Goal: Task Accomplishment & Management: Use online tool/utility

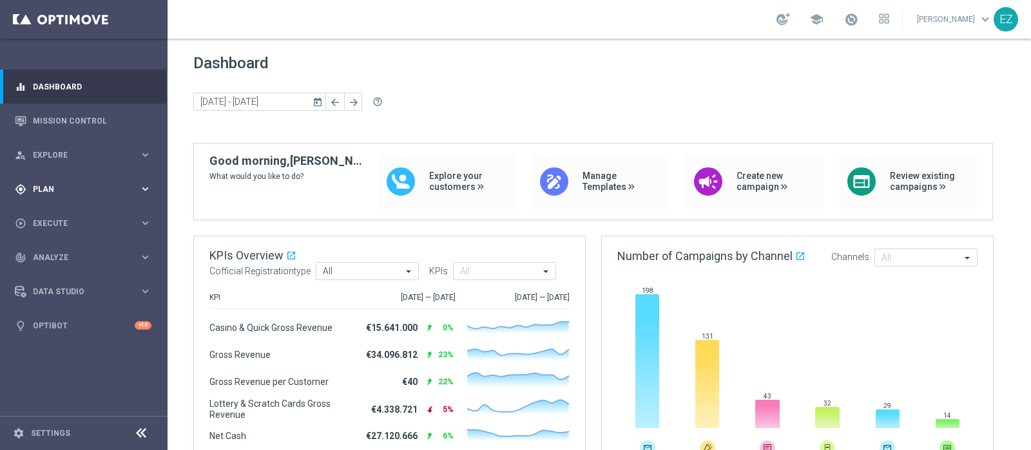
click at [61, 187] on span "Plan" at bounding box center [86, 189] width 106 height 8
click at [51, 253] on span "Templates" at bounding box center [80, 255] width 92 height 8
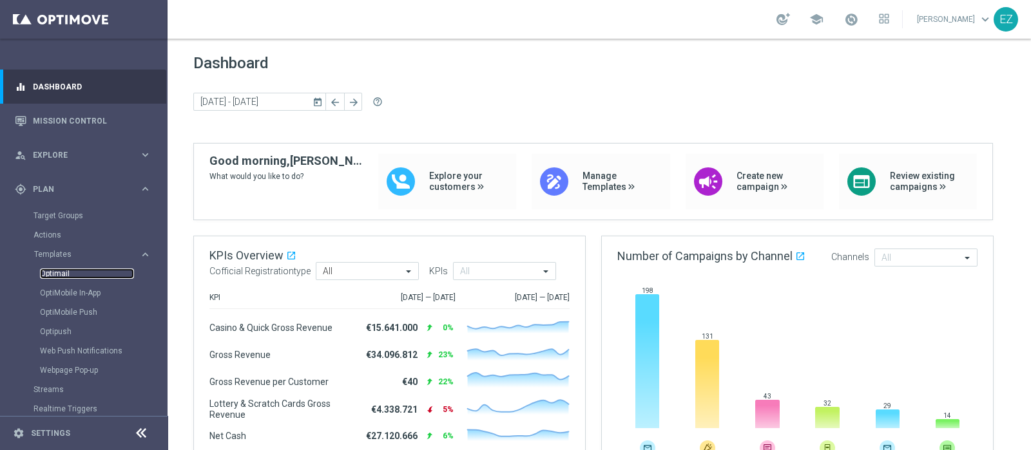
click at [55, 272] on link "Optimail" at bounding box center [87, 274] width 94 height 10
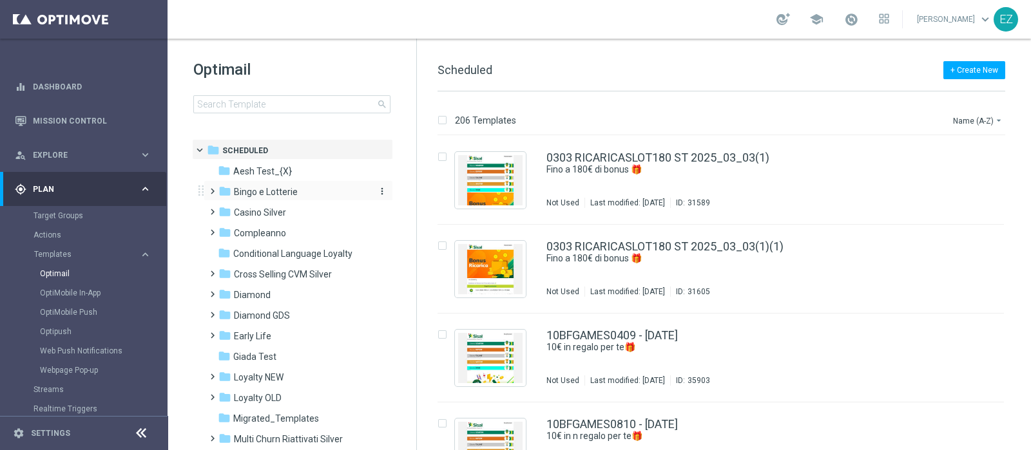
click at [290, 195] on span "Bingo e Lotterie" at bounding box center [266, 192] width 64 height 12
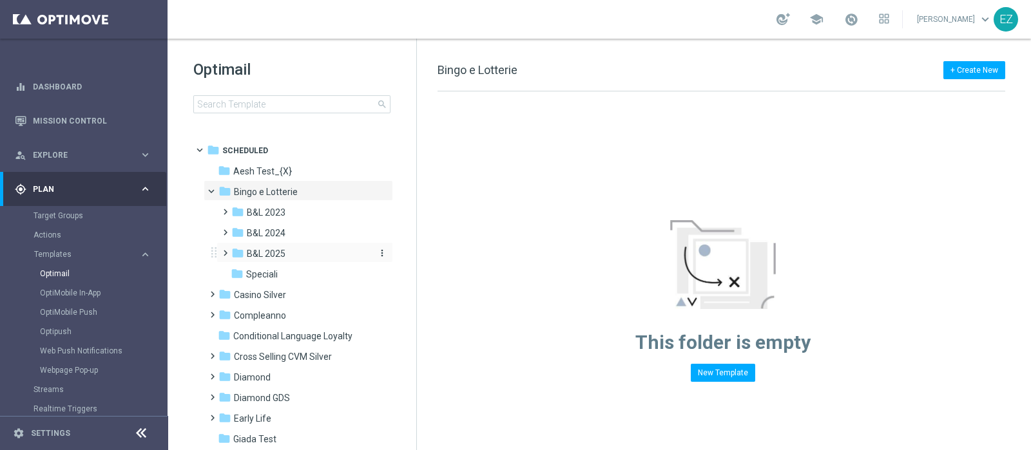
click at [288, 249] on div "folder B&L 2025" at bounding box center [299, 254] width 137 height 15
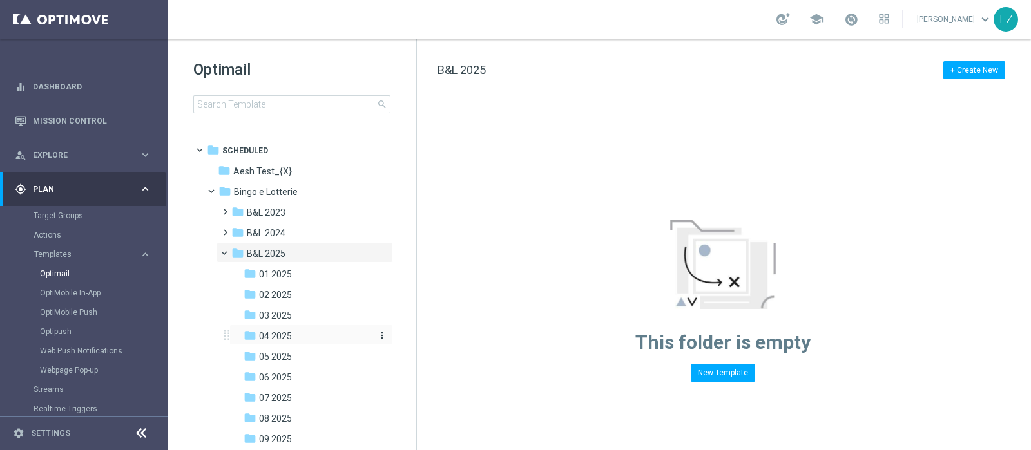
scroll to position [160, 0]
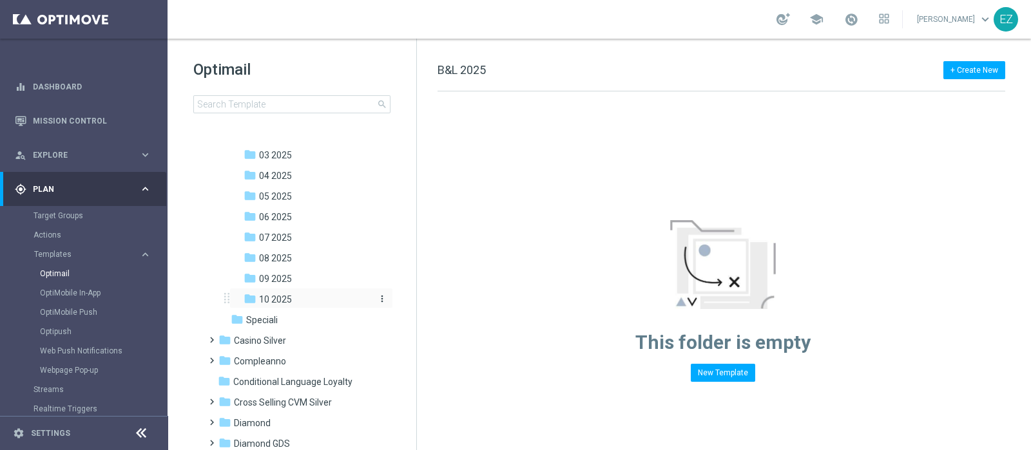
click at [290, 298] on span "10 2025" at bounding box center [275, 300] width 33 height 12
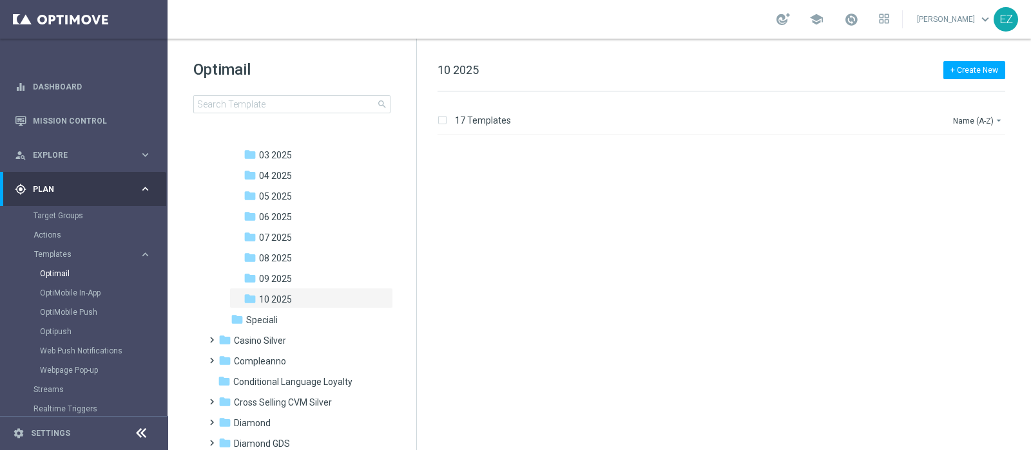
scroll to position [1196, 0]
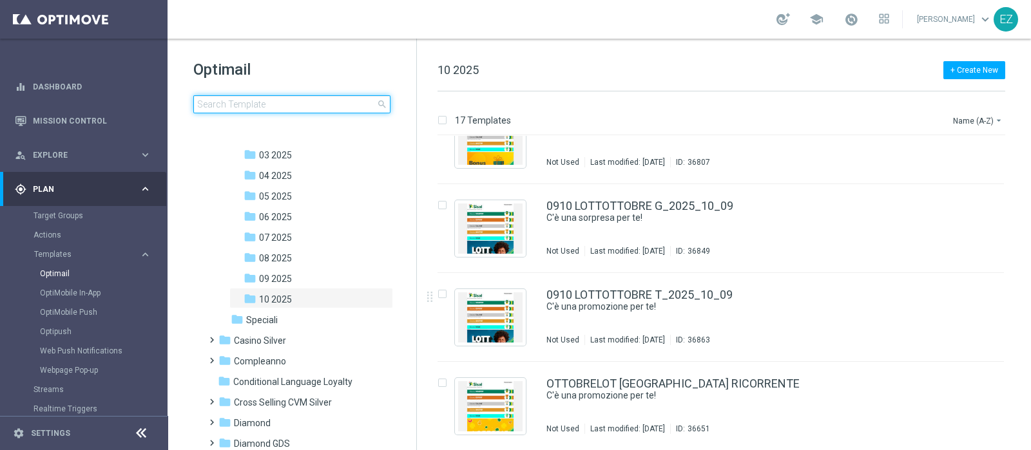
click at [268, 107] on input at bounding box center [291, 104] width 197 height 18
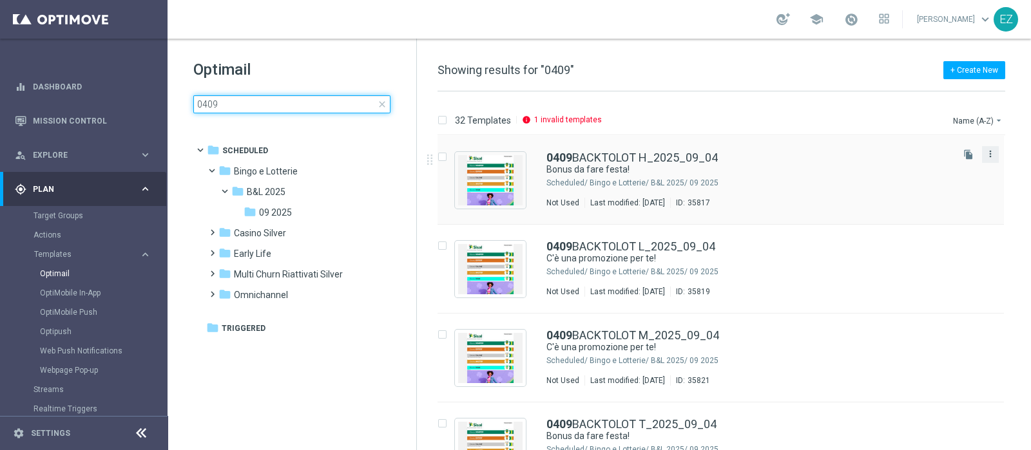
type input "0409"
click at [991, 154] on icon "more_vert" at bounding box center [990, 154] width 10 height 10
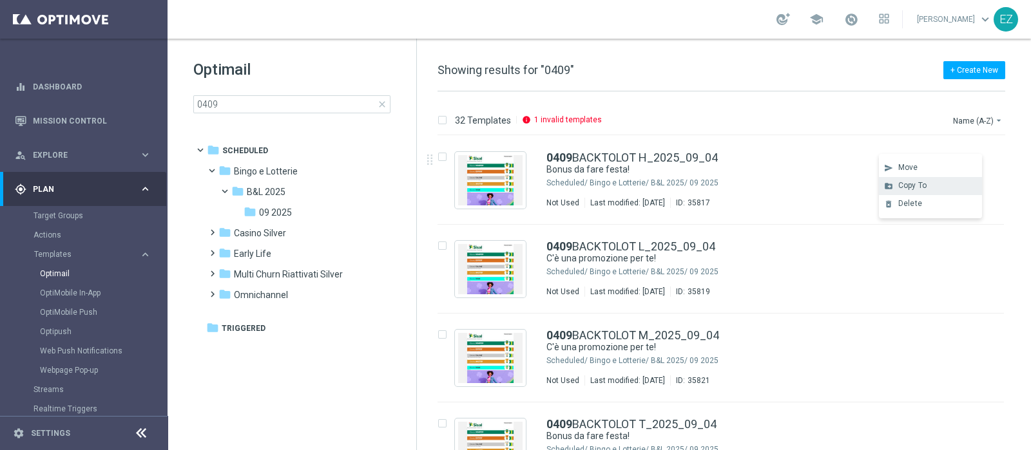
click at [935, 190] on div "Copy To" at bounding box center [937, 185] width 78 height 9
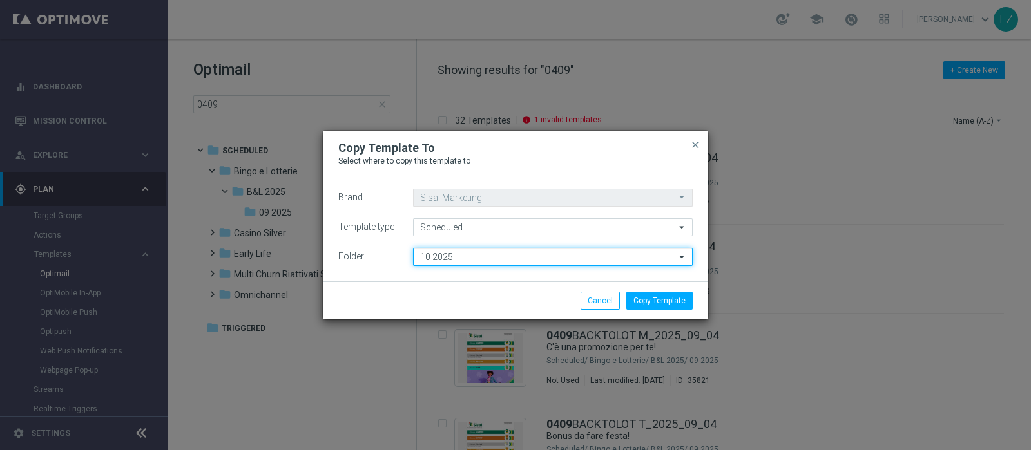
click at [433, 251] on input "10 2025" at bounding box center [553, 257] width 280 height 18
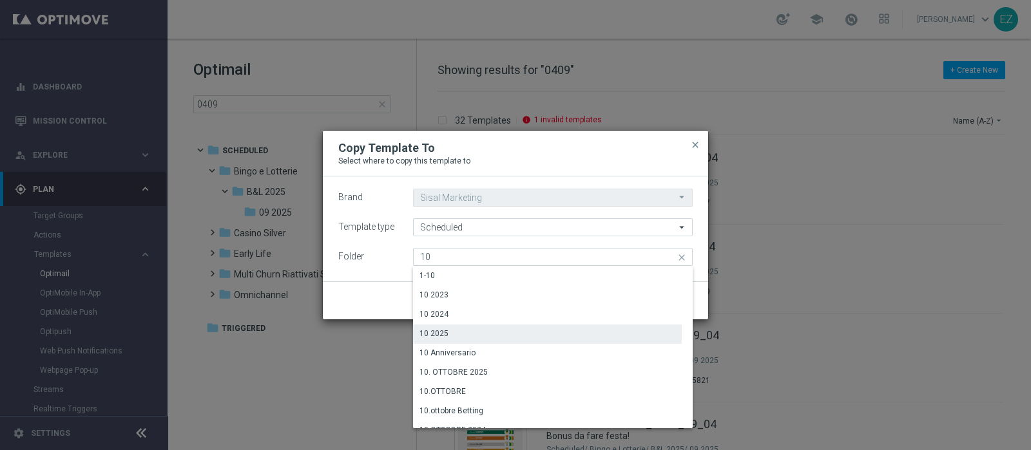
click at [528, 335] on div "10 2025" at bounding box center [547, 334] width 269 height 18
type input "10 2025"
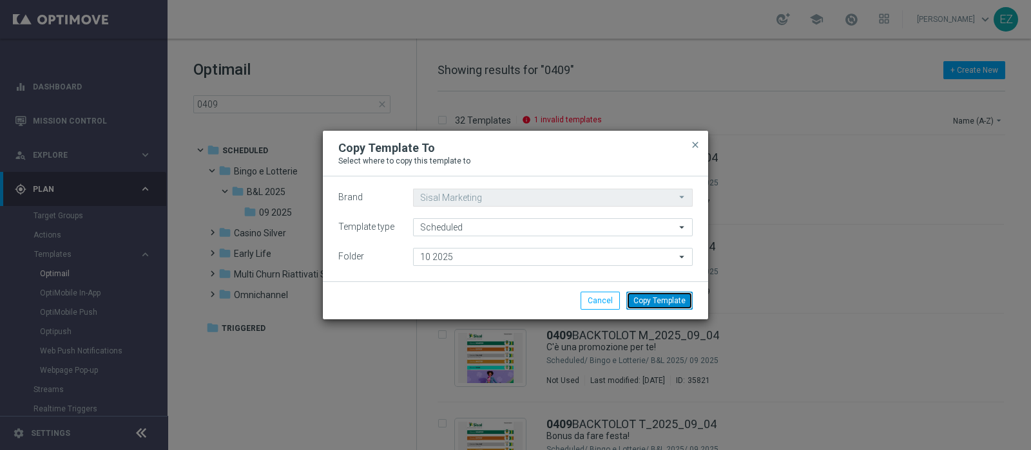
click at [674, 301] on button "Copy Template" at bounding box center [659, 301] width 66 height 18
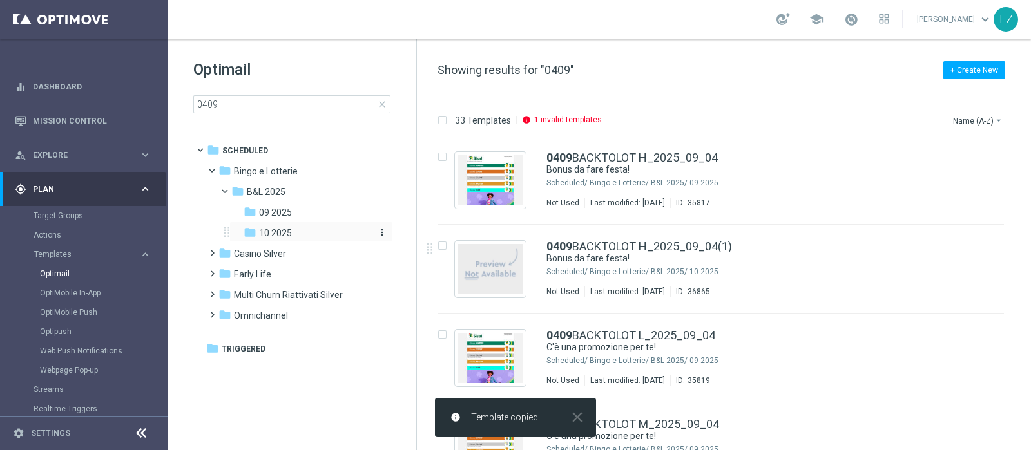
click at [287, 229] on span "10 2025" at bounding box center [275, 233] width 33 height 12
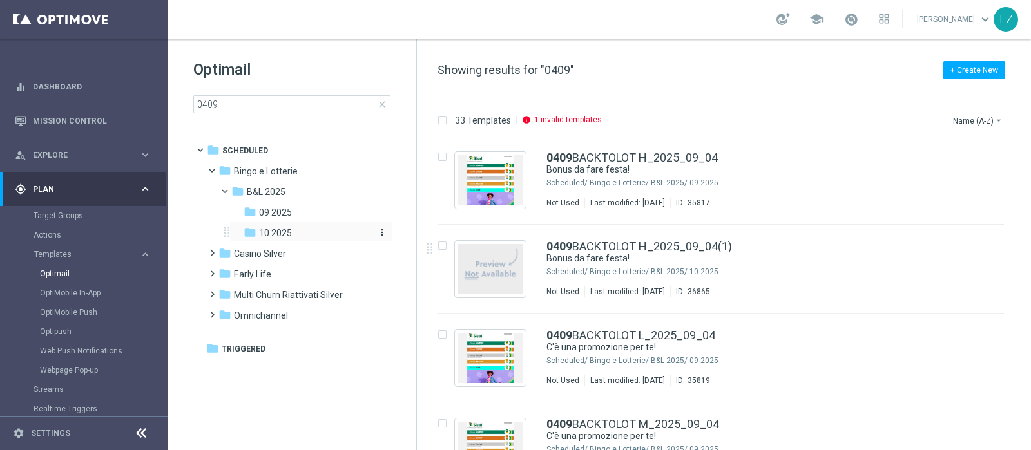
click at [286, 233] on span "10 2025" at bounding box center [275, 233] width 33 height 12
click at [707, 243] on link "0409 BACKTOLOT H_2025_09_04(1)" at bounding box center [638, 247] width 185 height 12
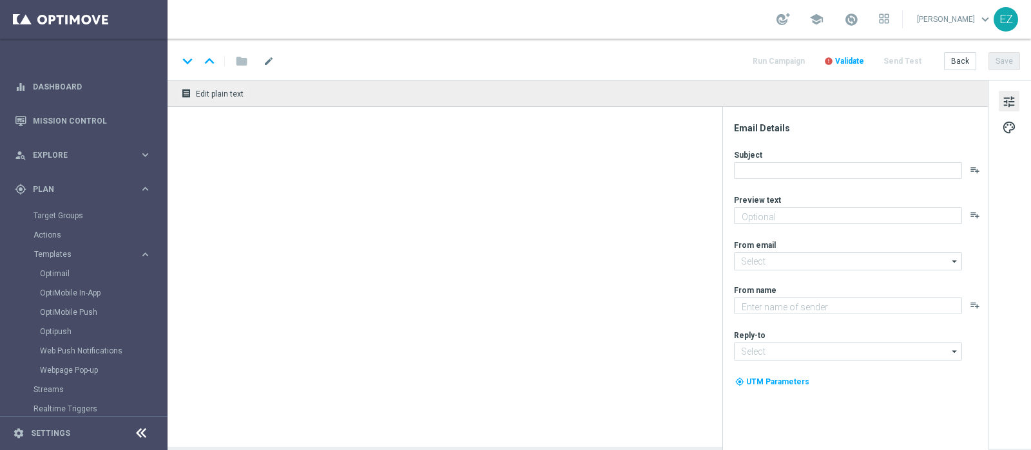
type textarea "Fino a 50€ di bonus"
type input "[EMAIL_ADDRESS][DOMAIN_NAME]"
type textarea "Sisal"
type input "[EMAIL_ADDRESS][DOMAIN_NAME]"
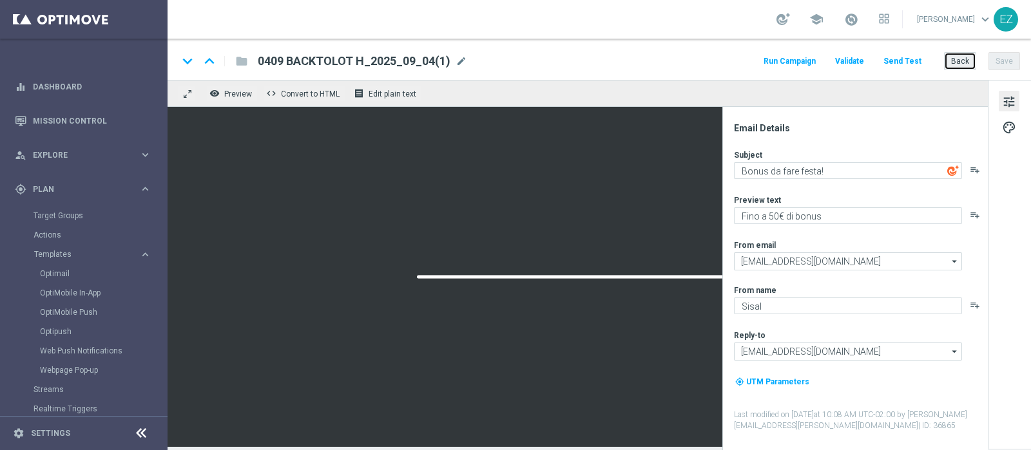
click at [960, 61] on button "Back" at bounding box center [960, 61] width 32 height 18
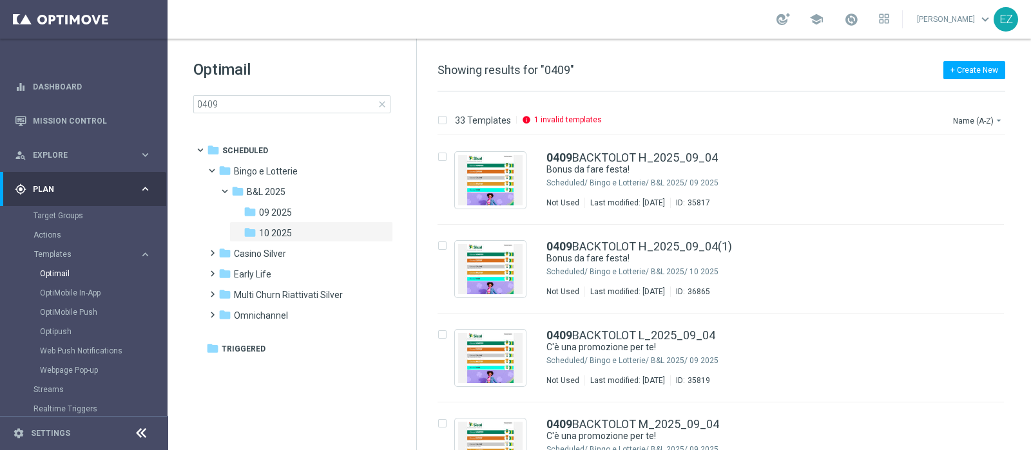
click at [384, 104] on span "close" at bounding box center [382, 104] width 10 height 10
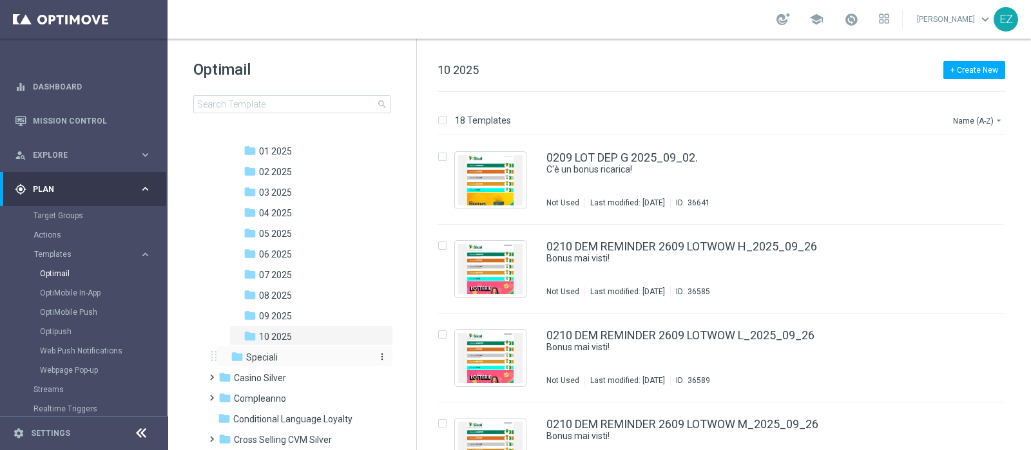
scroll to position [125, 0]
click at [268, 336] on span "10 2025" at bounding box center [275, 335] width 33 height 12
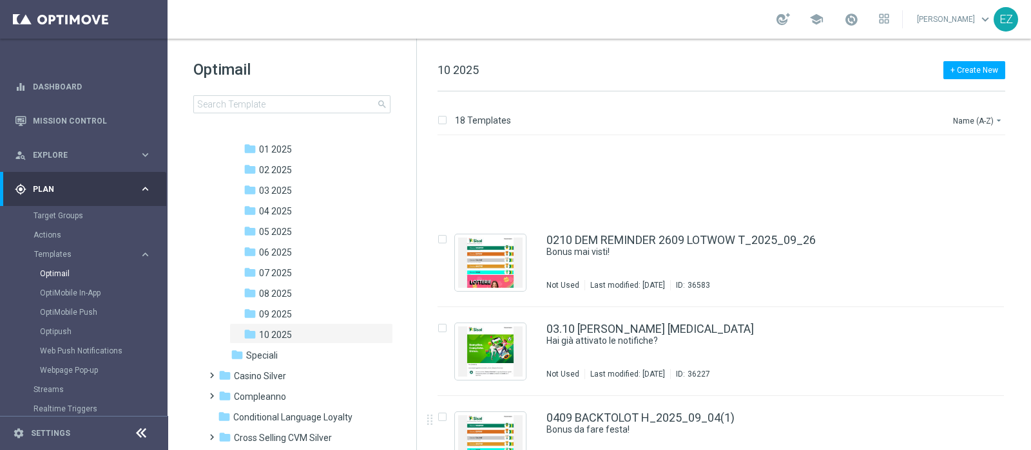
scroll to position [376, 0]
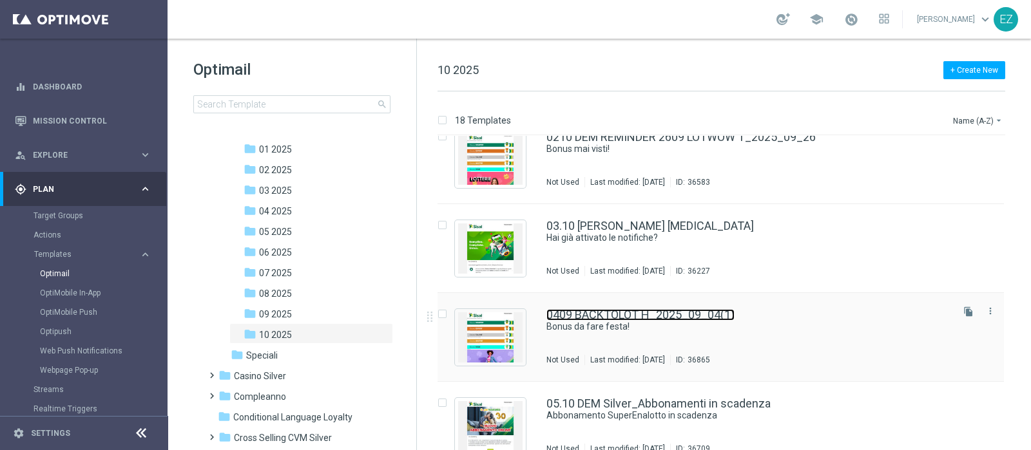
click at [678, 311] on link "0409 BACKTOLOT H_2025_09_04(1)" at bounding box center [640, 315] width 188 height 12
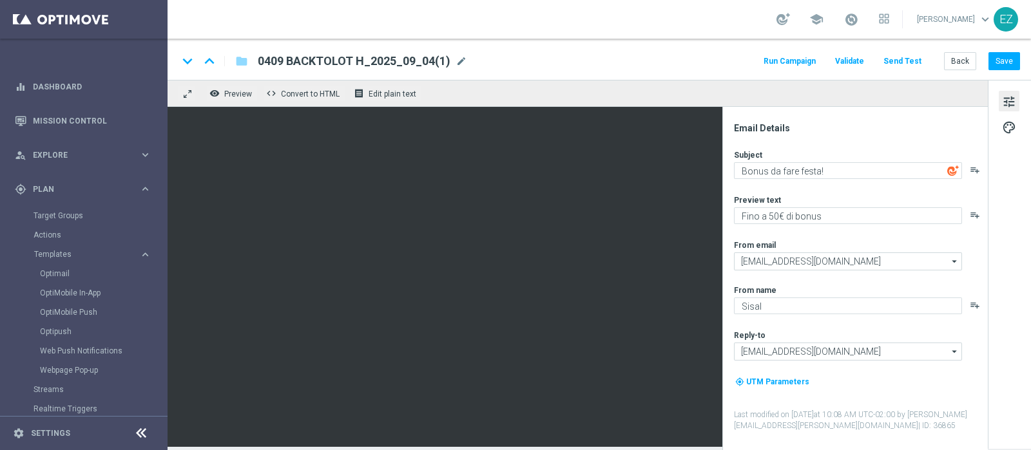
drag, startPoint x: 455, startPoint y: 62, endPoint x: 442, endPoint y: 65, distance: 13.1
click at [456, 62] on span "mode_edit" at bounding box center [461, 61] width 12 height 12
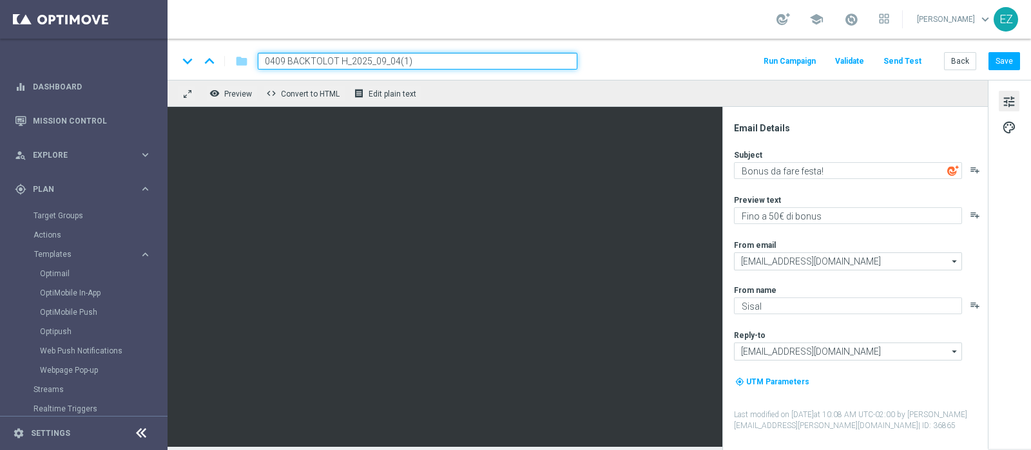
drag, startPoint x: 347, startPoint y: 62, endPoint x: 254, endPoint y: 58, distance: 93.5
click at [254, 58] on div "0409 BACKTOLOT H_2025_09_04(1)" at bounding box center [412, 61] width 330 height 17
paste input "910 LOTTOTTOBRE H"
click at [417, 64] on input "0910 LOTTOTTOBRE H_2025_09_04(1)" at bounding box center [417, 61] width 319 height 17
type input "0910 LOTTOTTOBRE H_2025_10_09"
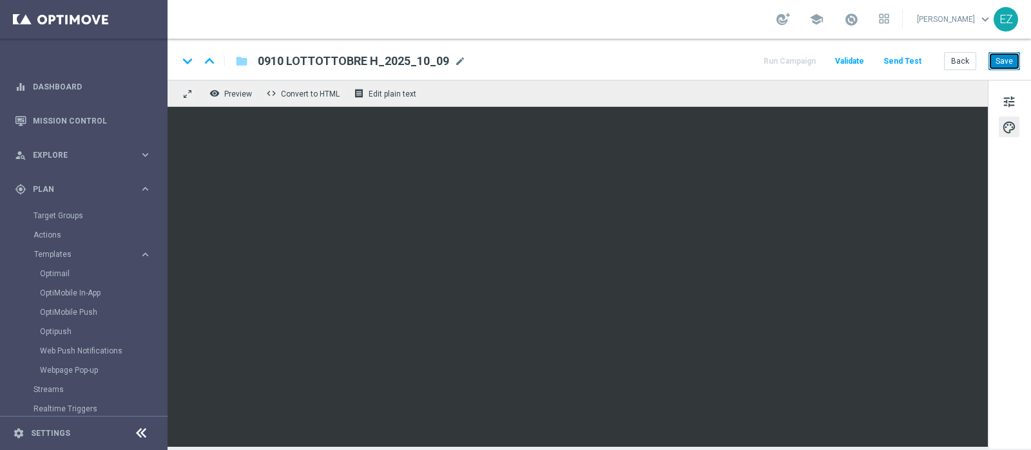
click at [1015, 59] on button "Save" at bounding box center [1004, 61] width 32 height 18
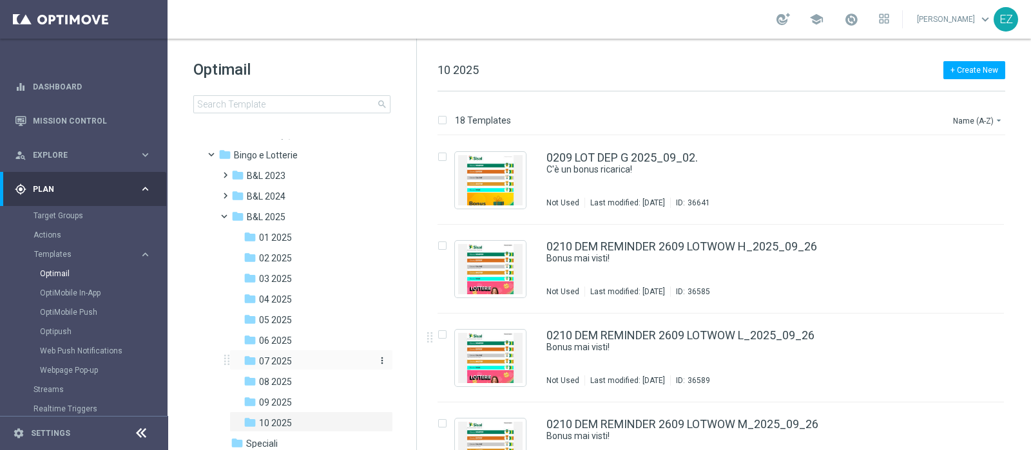
scroll to position [53, 0]
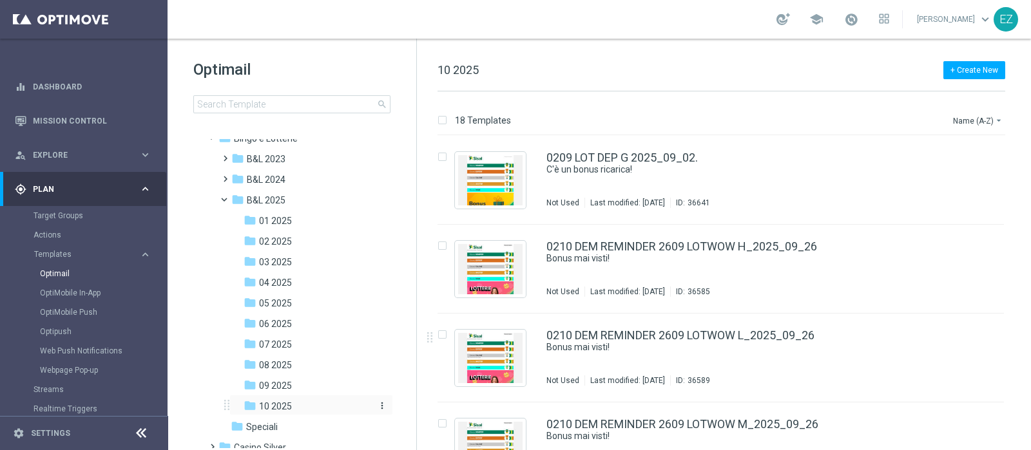
click at [309, 401] on div "folder 10 2025" at bounding box center [306, 406] width 127 height 15
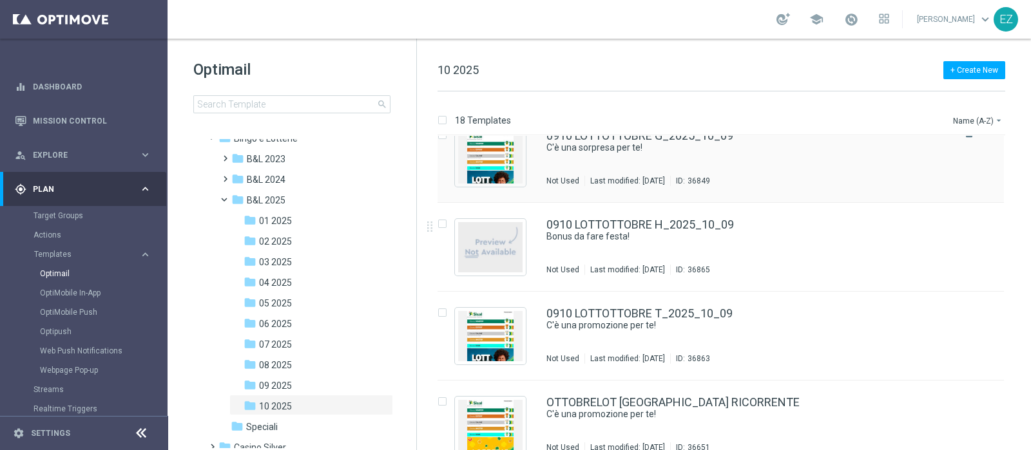
scroll to position [1285, 0]
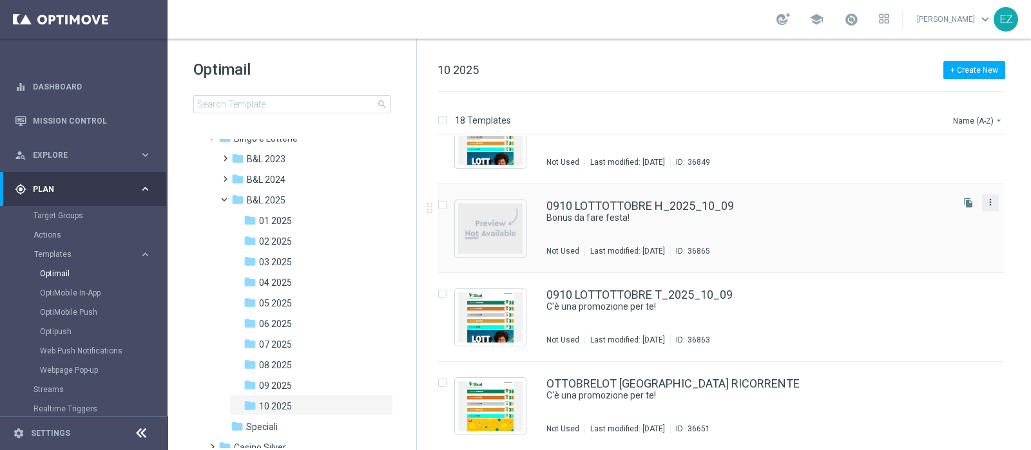
click at [991, 205] on icon "more_vert" at bounding box center [990, 202] width 10 height 10
click at [932, 256] on div "delete_forever [GEOGRAPHIC_DATA]" at bounding box center [930, 252] width 103 height 18
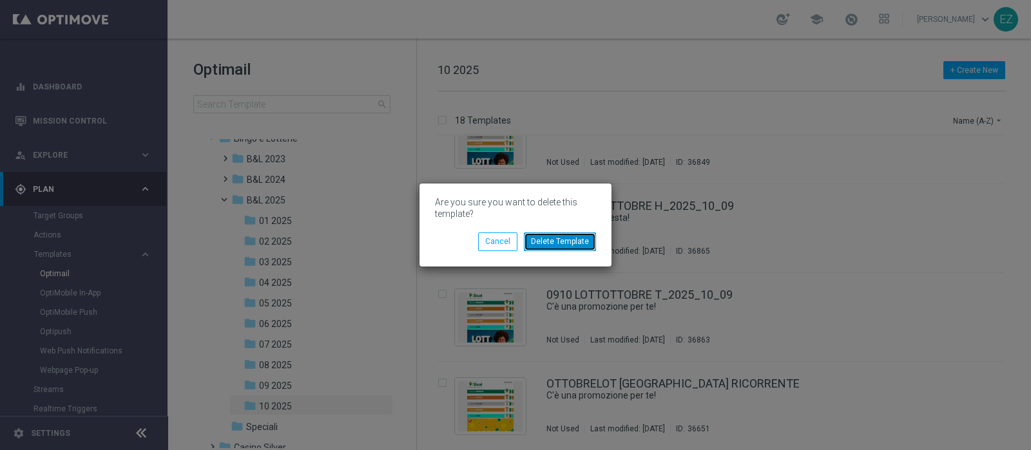
click at [577, 246] on button "Delete Template" at bounding box center [560, 242] width 72 height 18
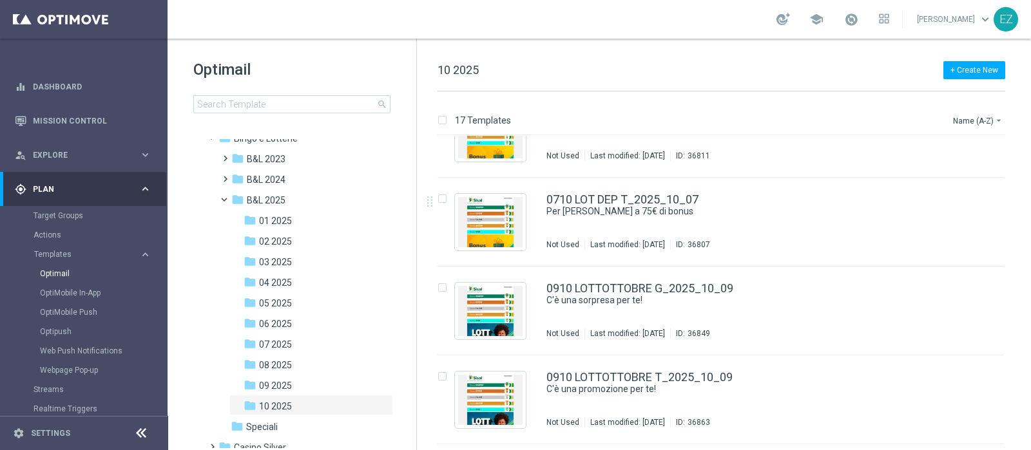
scroll to position [1196, 0]
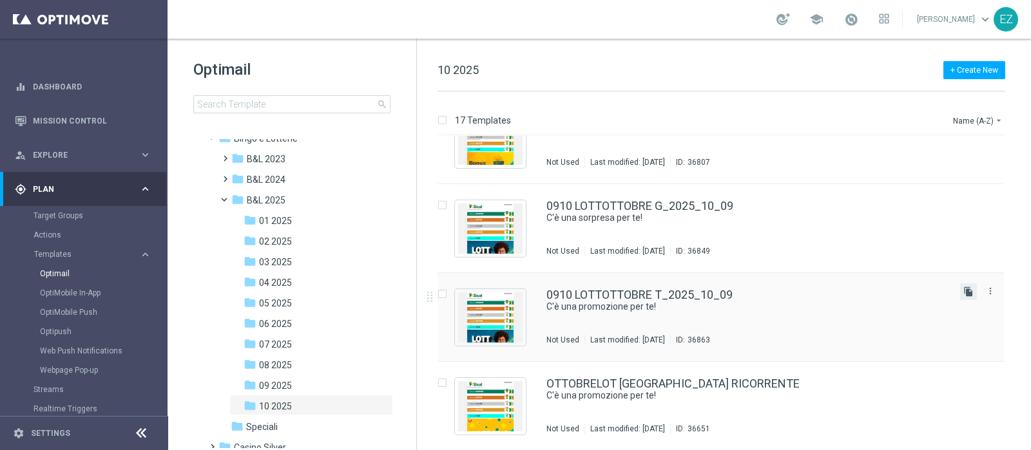
click at [967, 294] on icon "file_copy" at bounding box center [968, 292] width 10 height 10
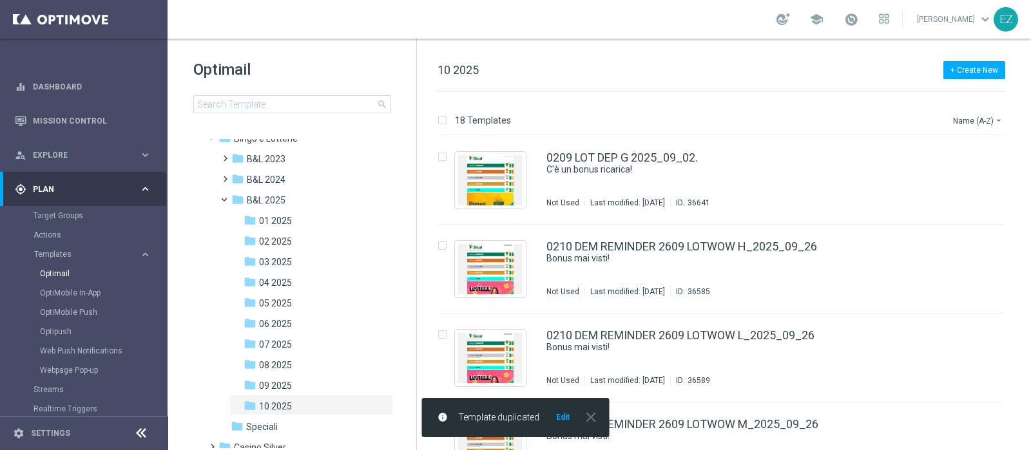
click at [562, 413] on button "Edit" at bounding box center [563, 417] width 16 height 10
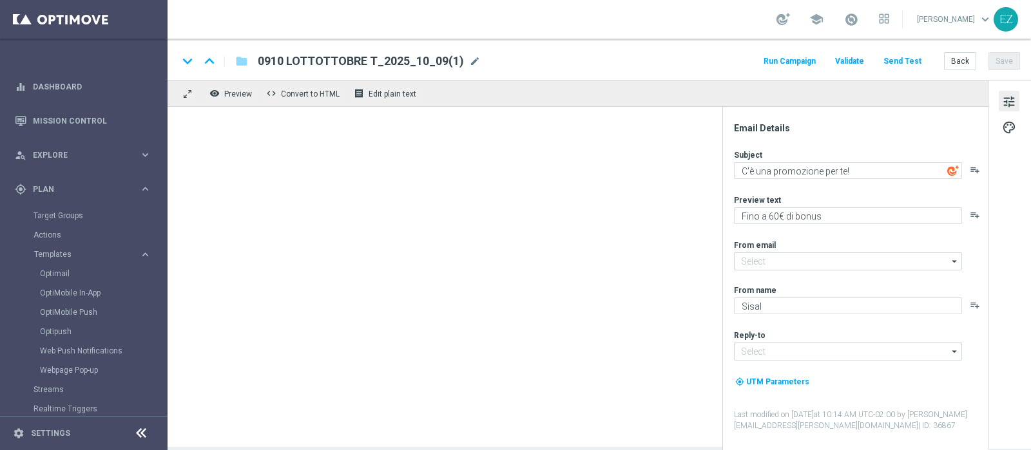
type input "[EMAIL_ADDRESS][DOMAIN_NAME]"
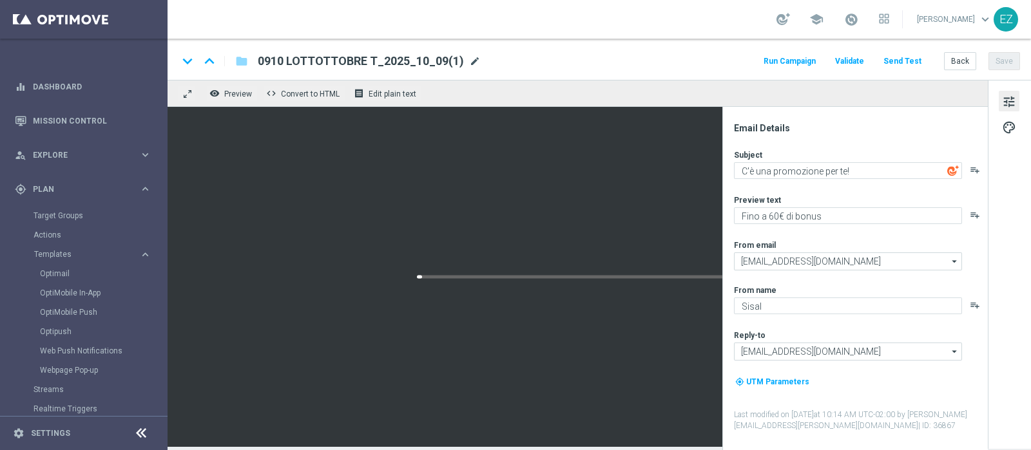
click at [469, 61] on span "mode_edit" at bounding box center [475, 61] width 12 height 12
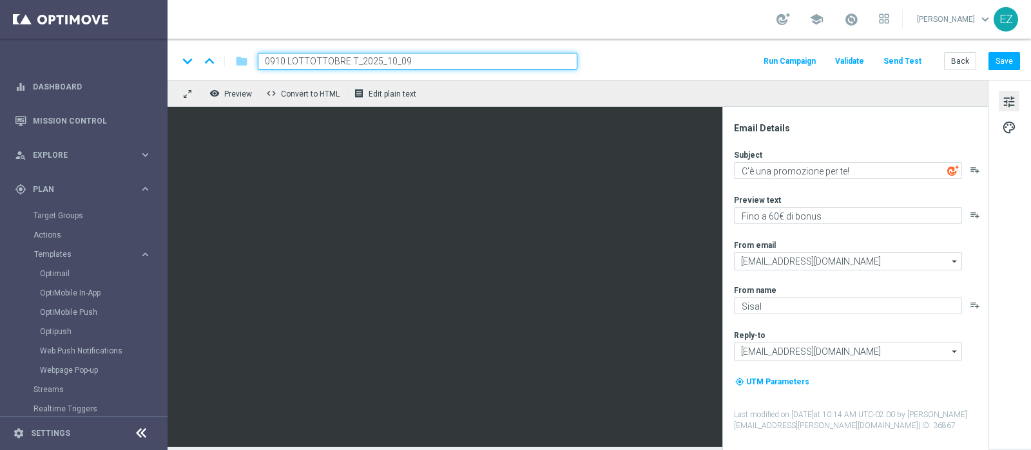
click at [356, 62] on input "0910 LOTTOTTOBRE T_2025_10_09" at bounding box center [417, 61] width 319 height 17
type input "0910 LOTTOTTOBRE H_2025_10_09"
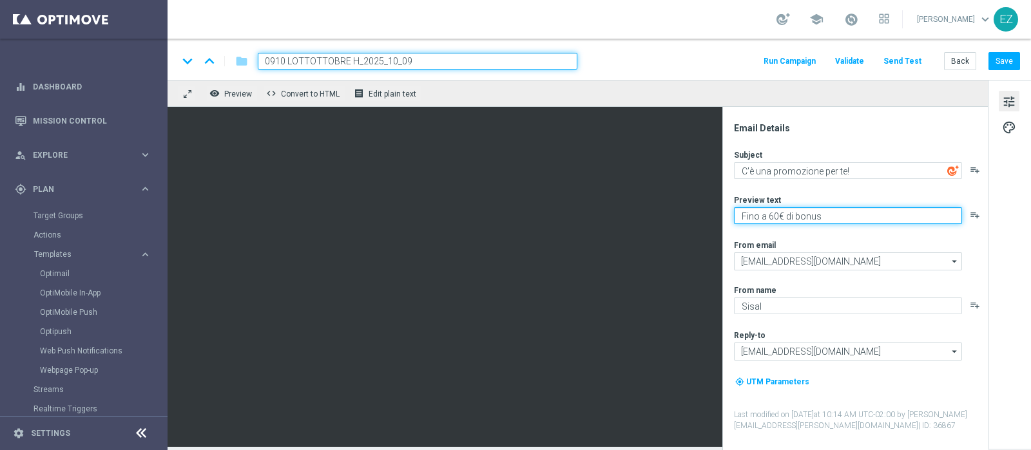
click at [773, 217] on textarea "Fino a 60€ di bonus" at bounding box center [848, 215] width 228 height 17
type textarea "Fino a 50€ di bonus"
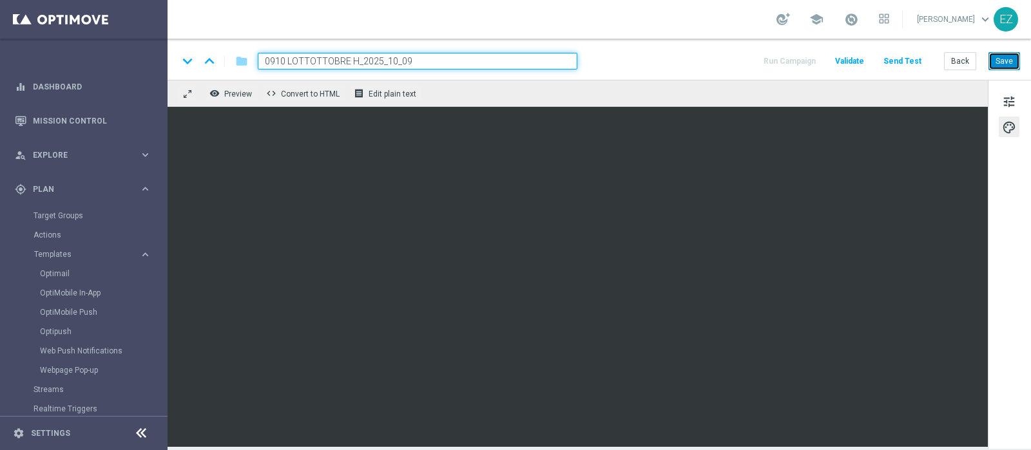
click at [1008, 55] on button "Save" at bounding box center [1004, 61] width 32 height 18
click at [1005, 67] on button "Save" at bounding box center [1004, 61] width 32 height 18
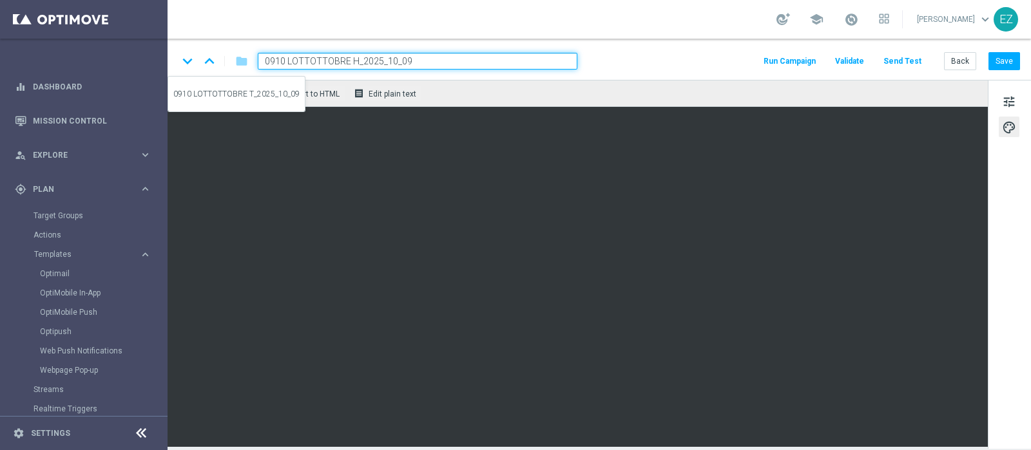
click at [209, 61] on icon "keyboard_arrow_up" at bounding box center [209, 61] width 19 height 19
type input "0910 LOTTOTTOBRE T_2025_10_09"
click at [1003, 66] on button "Save" at bounding box center [1004, 61] width 32 height 18
click at [956, 61] on button "Back" at bounding box center [960, 61] width 32 height 18
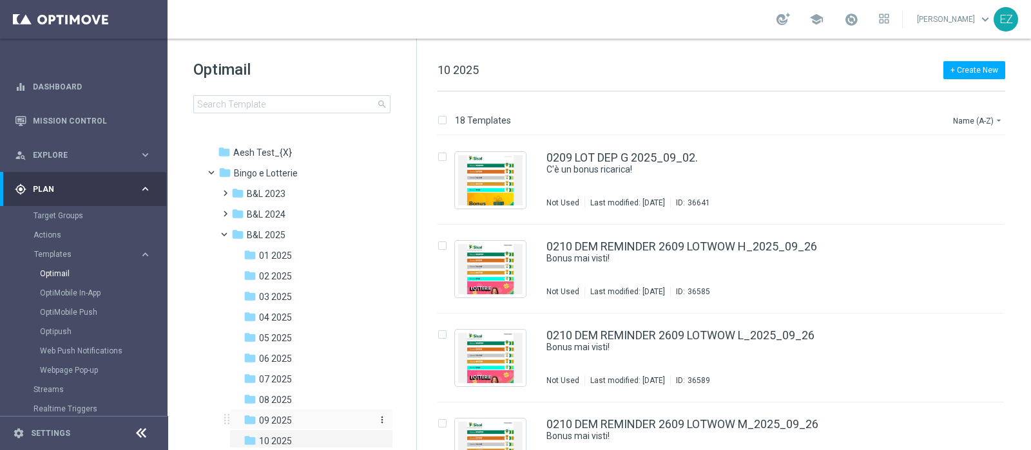
scroll to position [53, 0]
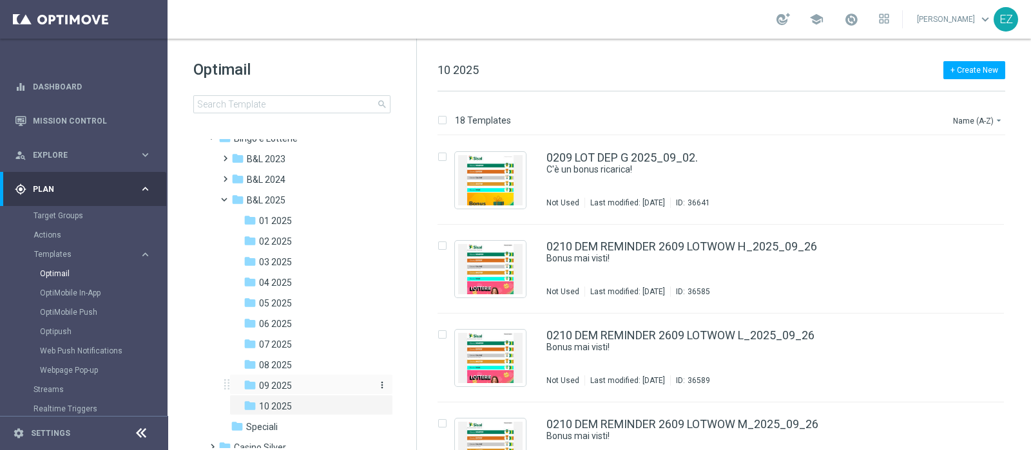
click at [300, 383] on div "folder 09 2025" at bounding box center [306, 386] width 127 height 15
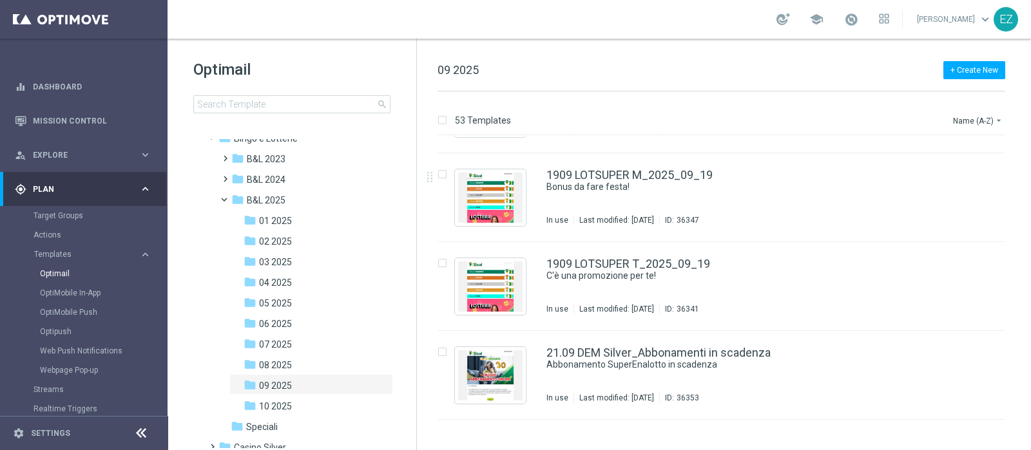
scroll to position [2650, 0]
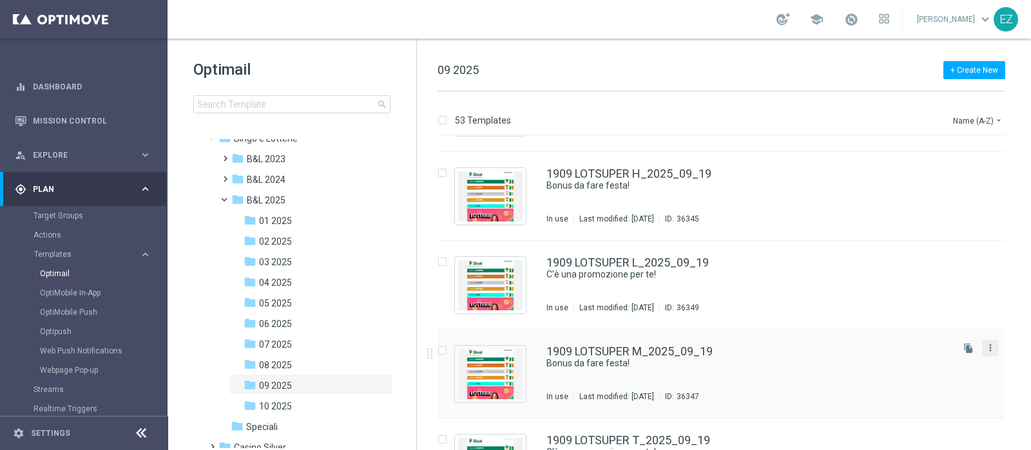
click at [988, 351] on icon "more_vert" at bounding box center [990, 348] width 10 height 10
click at [932, 377] on div "Copy To" at bounding box center [937, 379] width 78 height 9
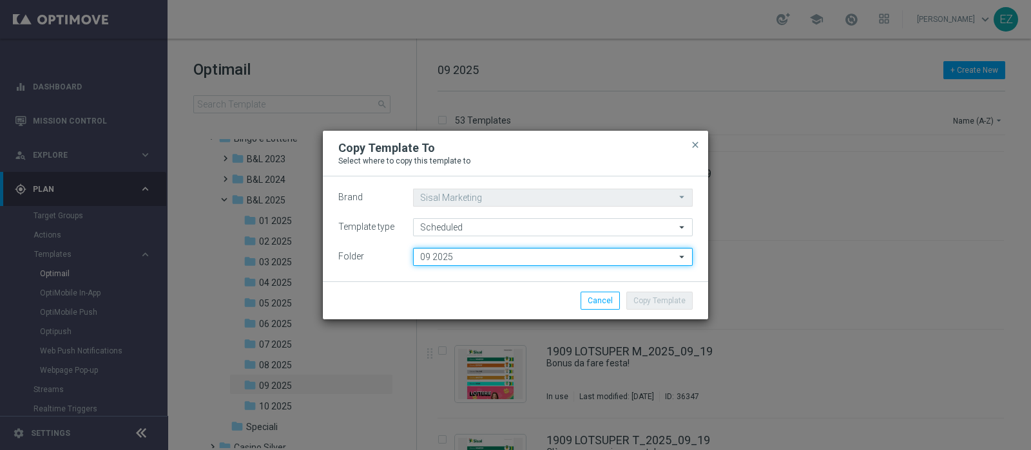
click at [584, 256] on input "09 2025" at bounding box center [553, 257] width 280 height 18
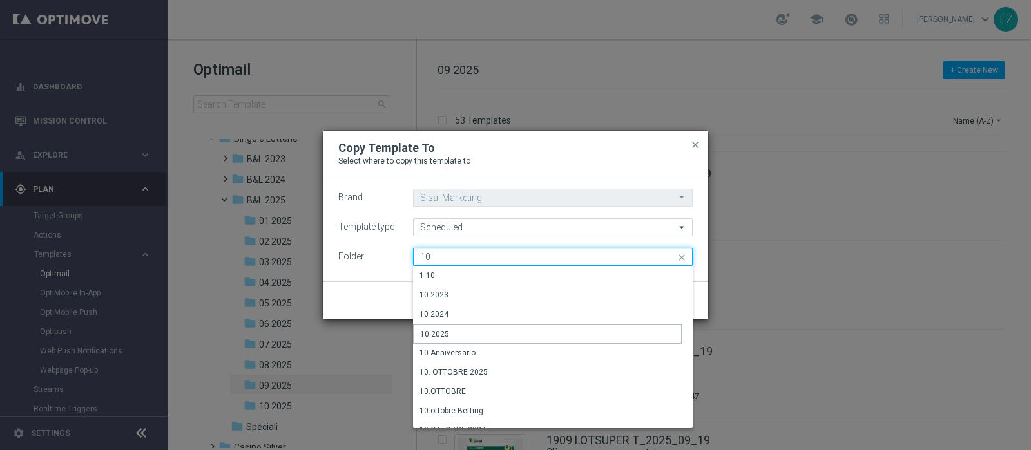
type input "10 2025"
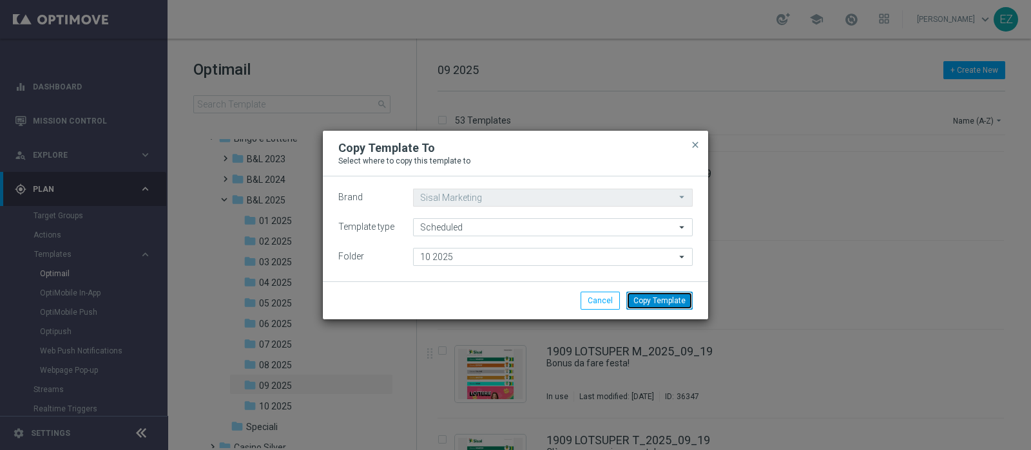
click at [685, 298] on button "Copy Template" at bounding box center [659, 301] width 66 height 18
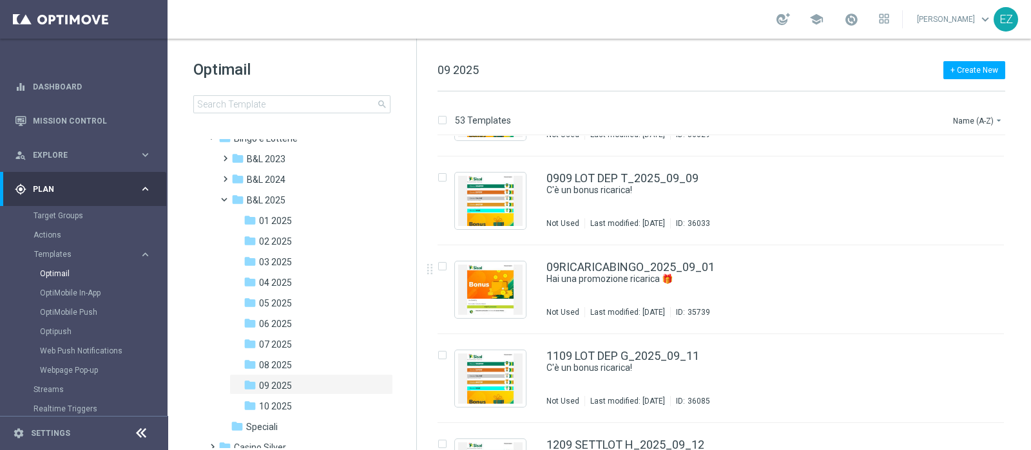
scroll to position [1490, 0]
click at [277, 406] on span "10 2025" at bounding box center [275, 407] width 33 height 12
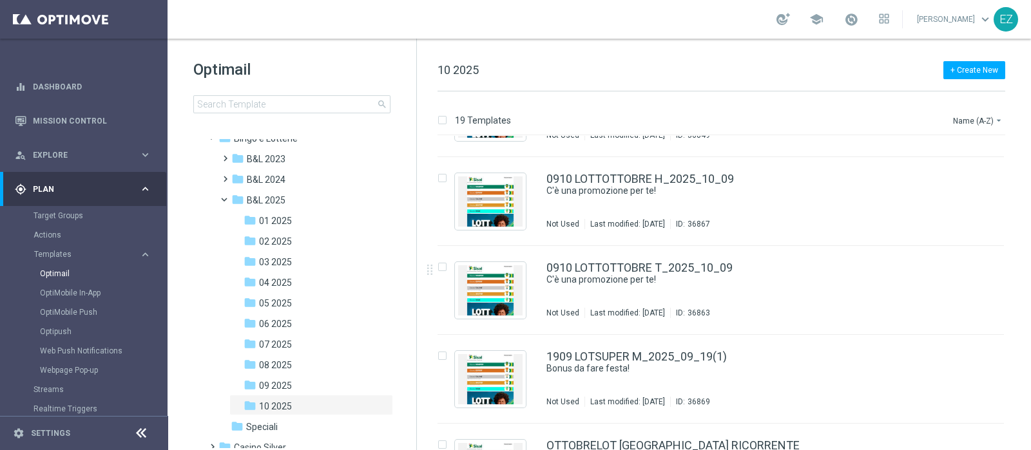
scroll to position [1374, 0]
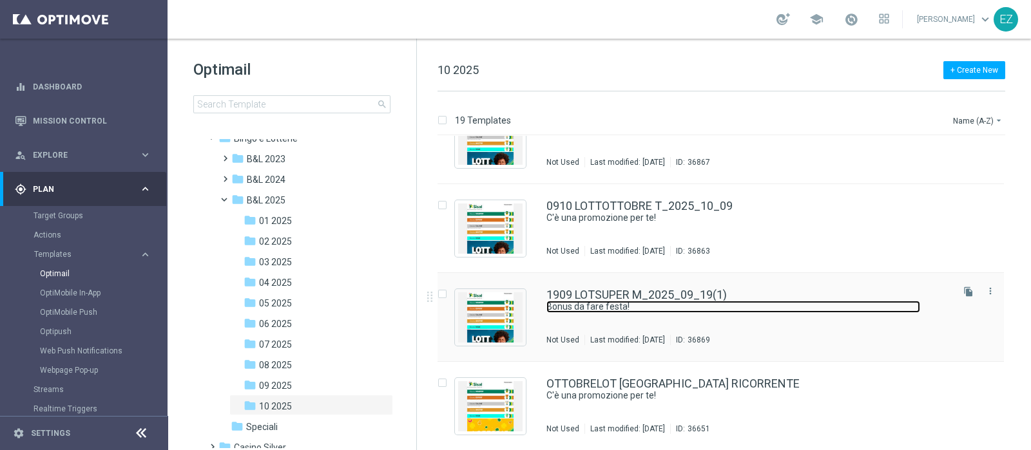
click at [714, 301] on link "Bonus da fare festa!" at bounding box center [733, 307] width 374 height 12
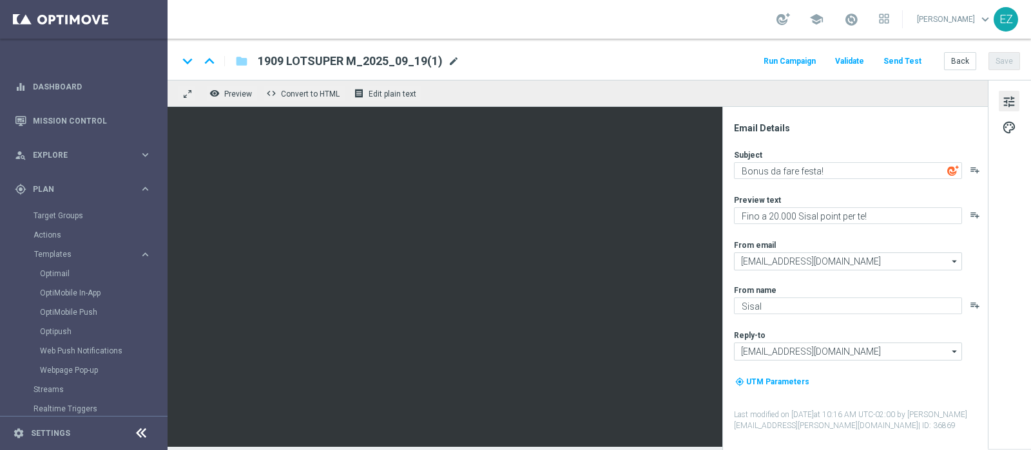
click at [450, 59] on span "mode_edit" at bounding box center [454, 61] width 12 height 12
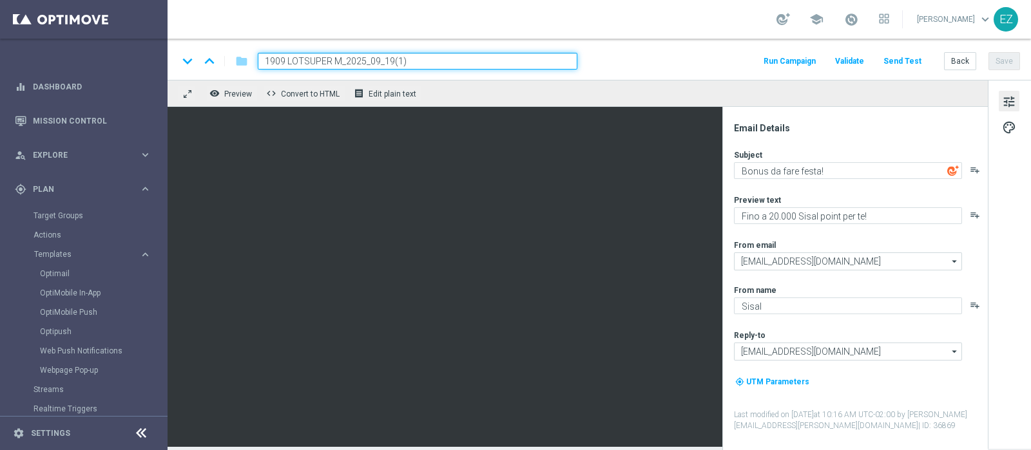
drag, startPoint x: 338, startPoint y: 60, endPoint x: 217, endPoint y: 57, distance: 121.1
click at [217, 57] on div "keyboard_arrow_down keyboard_arrow_up folder 1909 LOTSUPER M_2025_09_19(1)" at bounding box center [377, 61] width 399 height 17
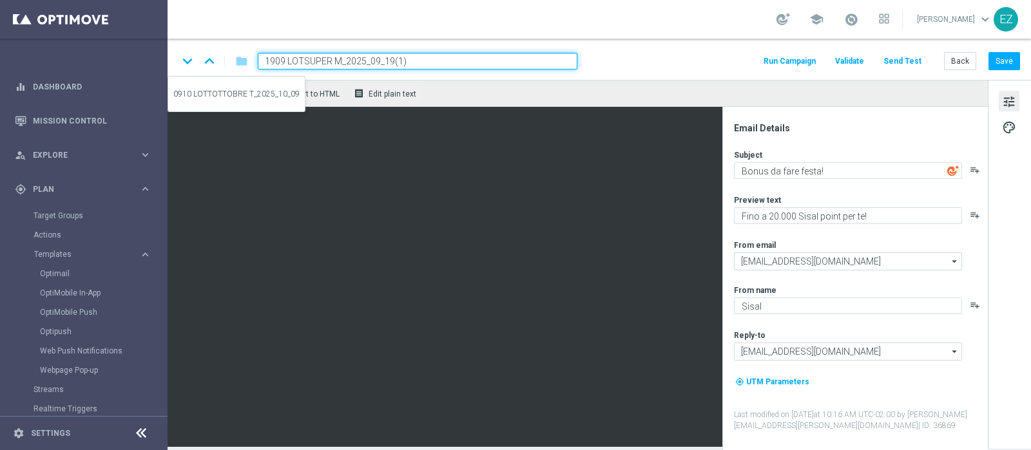
paste input "0910 LOTTOTTOBRE"
click at [456, 61] on input "0910 LOTTOTTOBRE M_2025_09_19(1)" at bounding box center [417, 61] width 319 height 17
type input "0910 LOTTOTTOBRE M_2025_10_09"
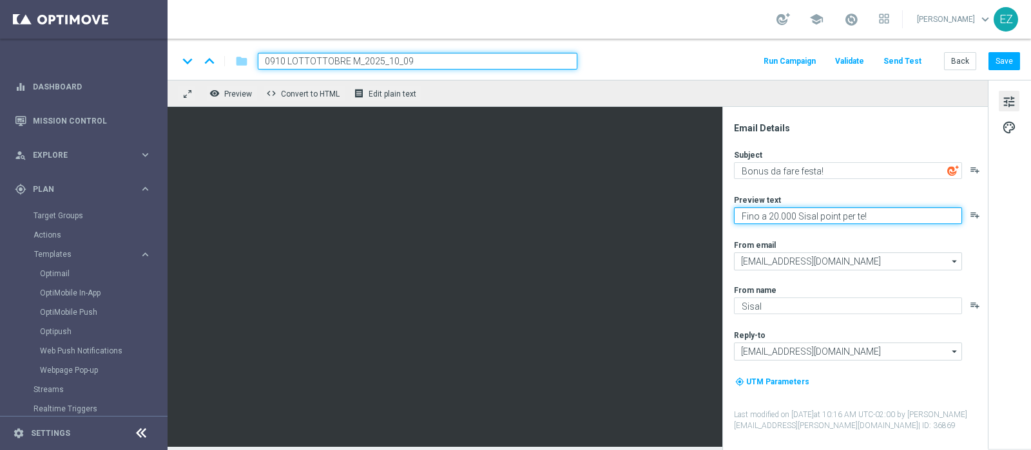
click at [770, 213] on textarea "Fino a 20.000 Sisal point per te!" at bounding box center [848, 215] width 228 height 17
type textarea "Fino a 30.000 Sisal point per te!"
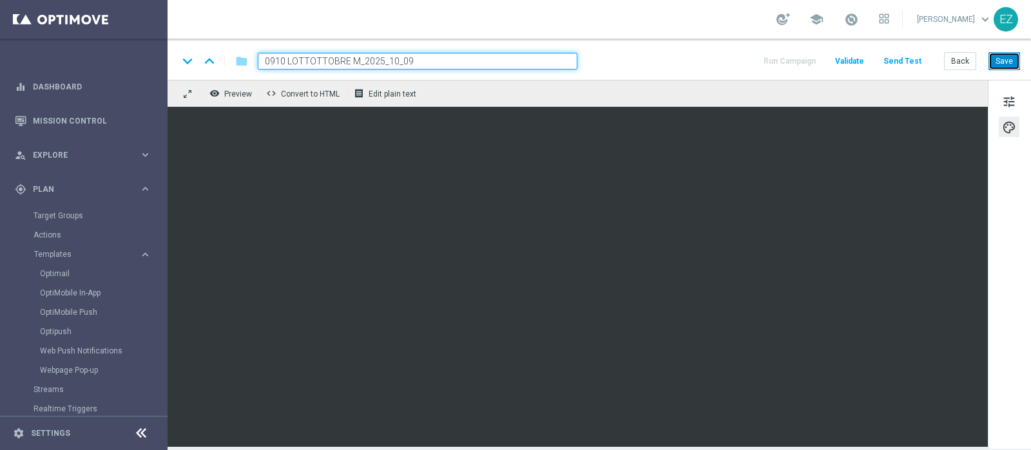
click at [1008, 59] on button "Save" at bounding box center [1004, 61] width 32 height 18
click at [1000, 61] on button "Save" at bounding box center [1004, 61] width 32 height 18
click at [1006, 107] on span "tune" at bounding box center [1009, 101] width 14 height 17
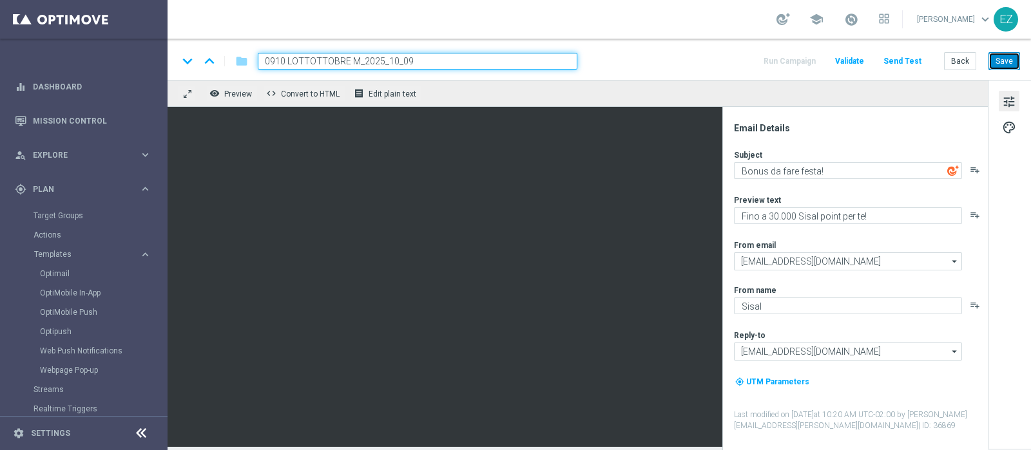
click at [1002, 65] on button "Save" at bounding box center [1004, 61] width 32 height 18
click at [960, 60] on button "Back" at bounding box center [960, 61] width 32 height 18
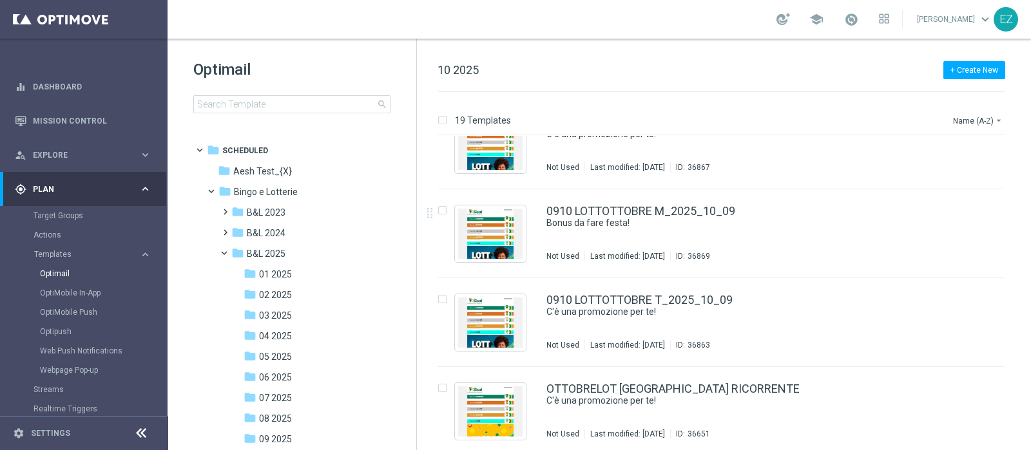
scroll to position [1370, 0]
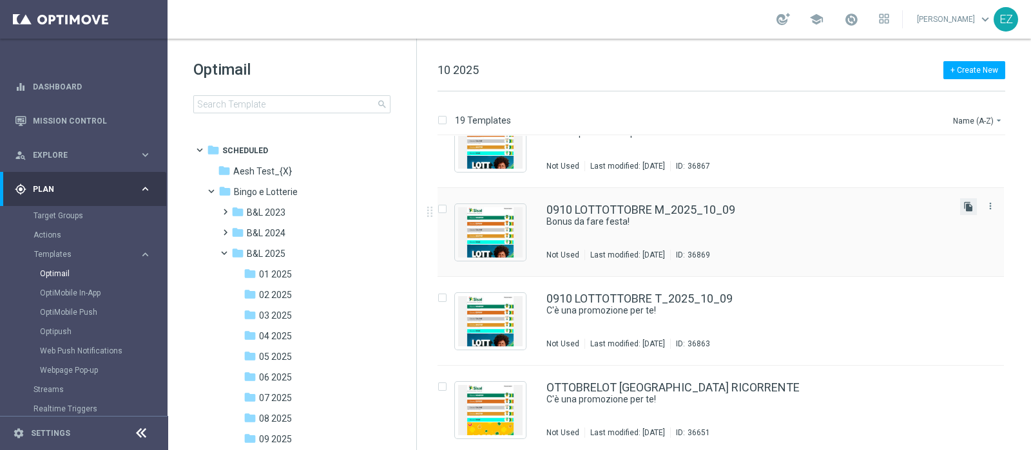
click at [963, 204] on icon "file_copy" at bounding box center [968, 207] width 10 height 10
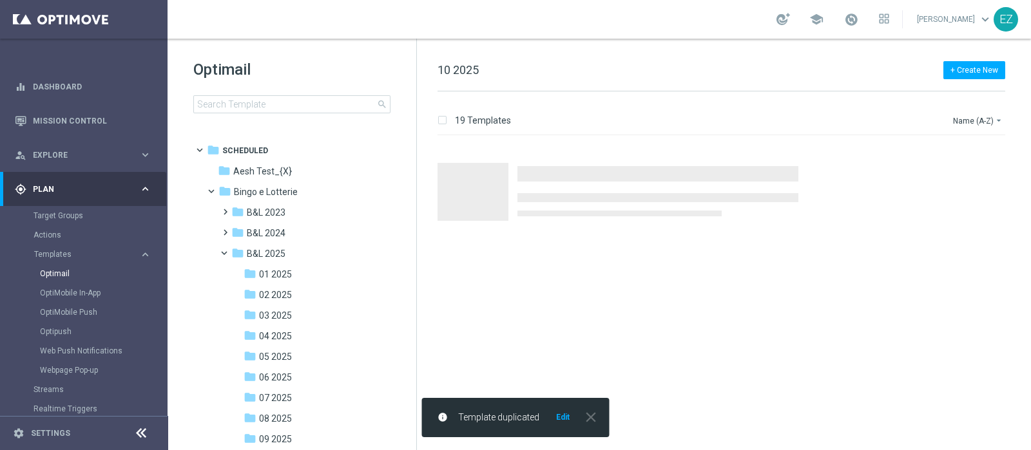
scroll to position [0, 0]
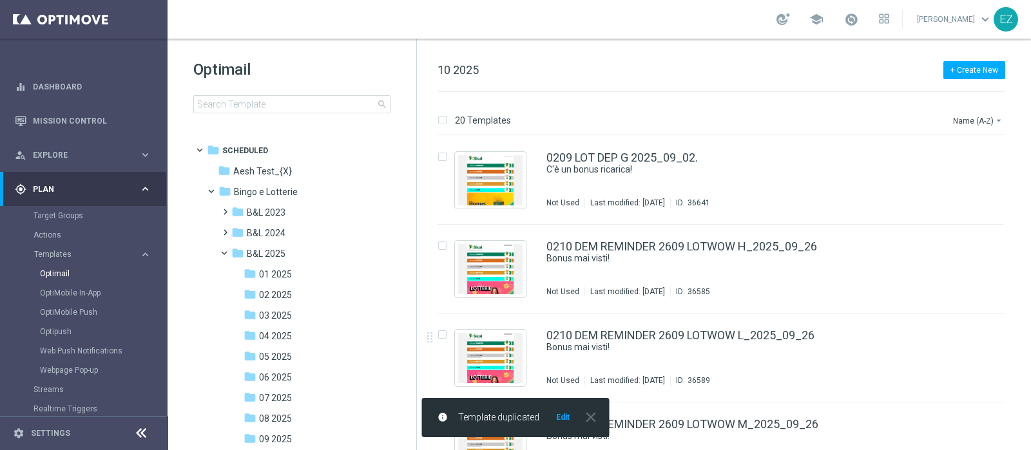
click at [560, 415] on button "Edit" at bounding box center [563, 417] width 16 height 10
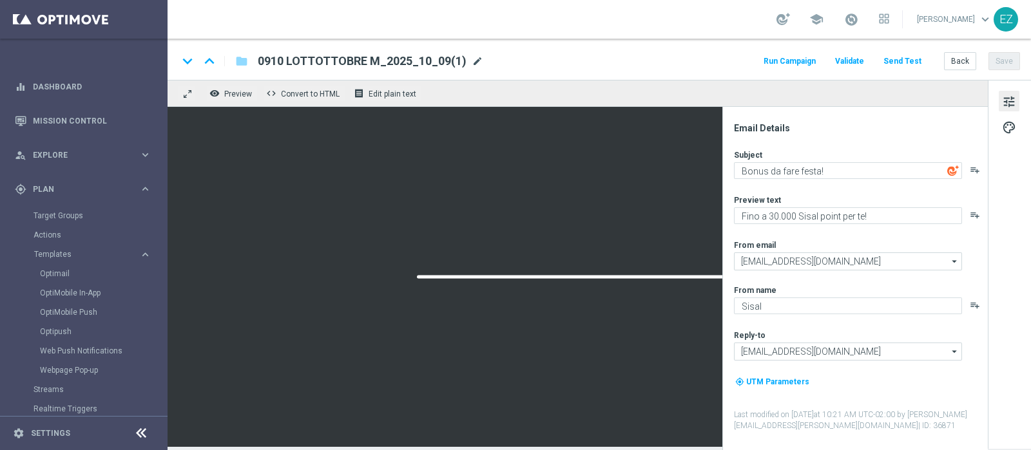
click at [472, 60] on span "mode_edit" at bounding box center [477, 61] width 12 height 12
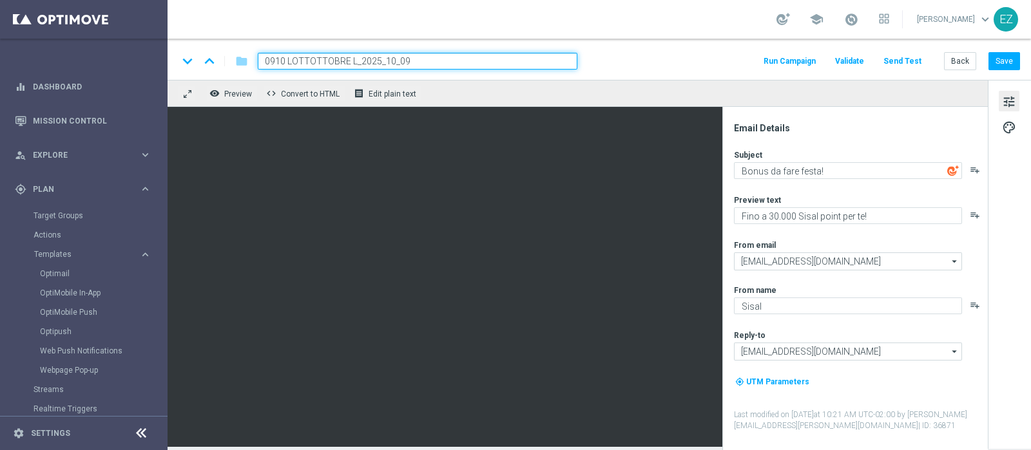
type input "0910 LOTTOTTOBRE L_2025_10_09"
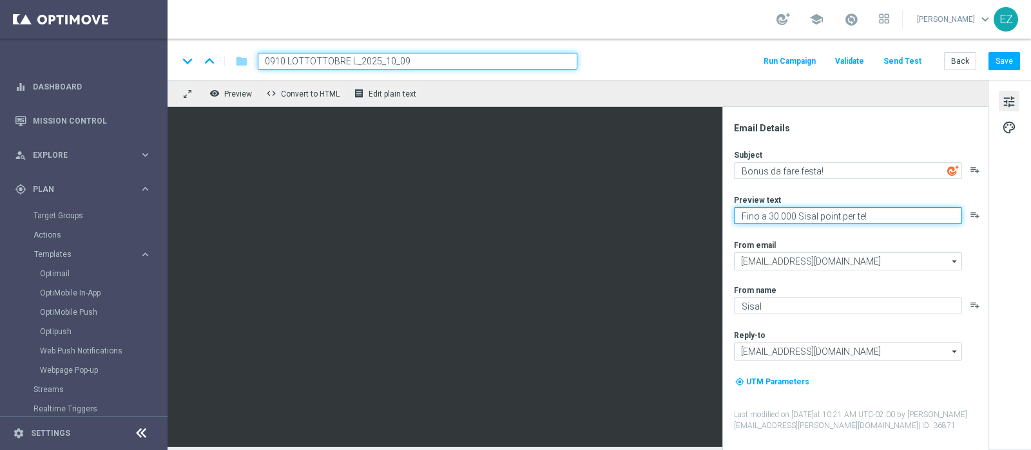
click at [773, 220] on textarea "Fino a 30.000 Sisal point per te!" at bounding box center [848, 215] width 228 height 17
type textarea "Fino a 20.000 Sisal point per te!"
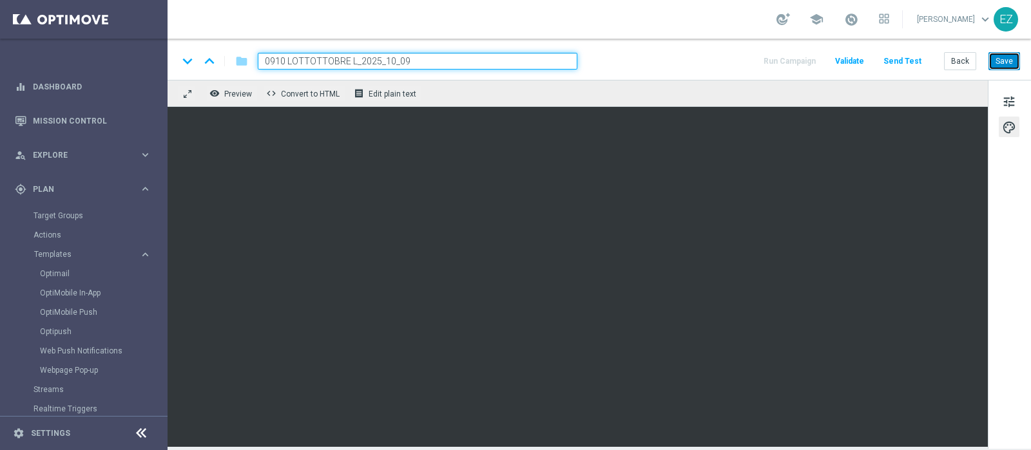
click at [1011, 52] on button "Save" at bounding box center [1004, 61] width 32 height 18
